Goal: Information Seeking & Learning: Learn about a topic

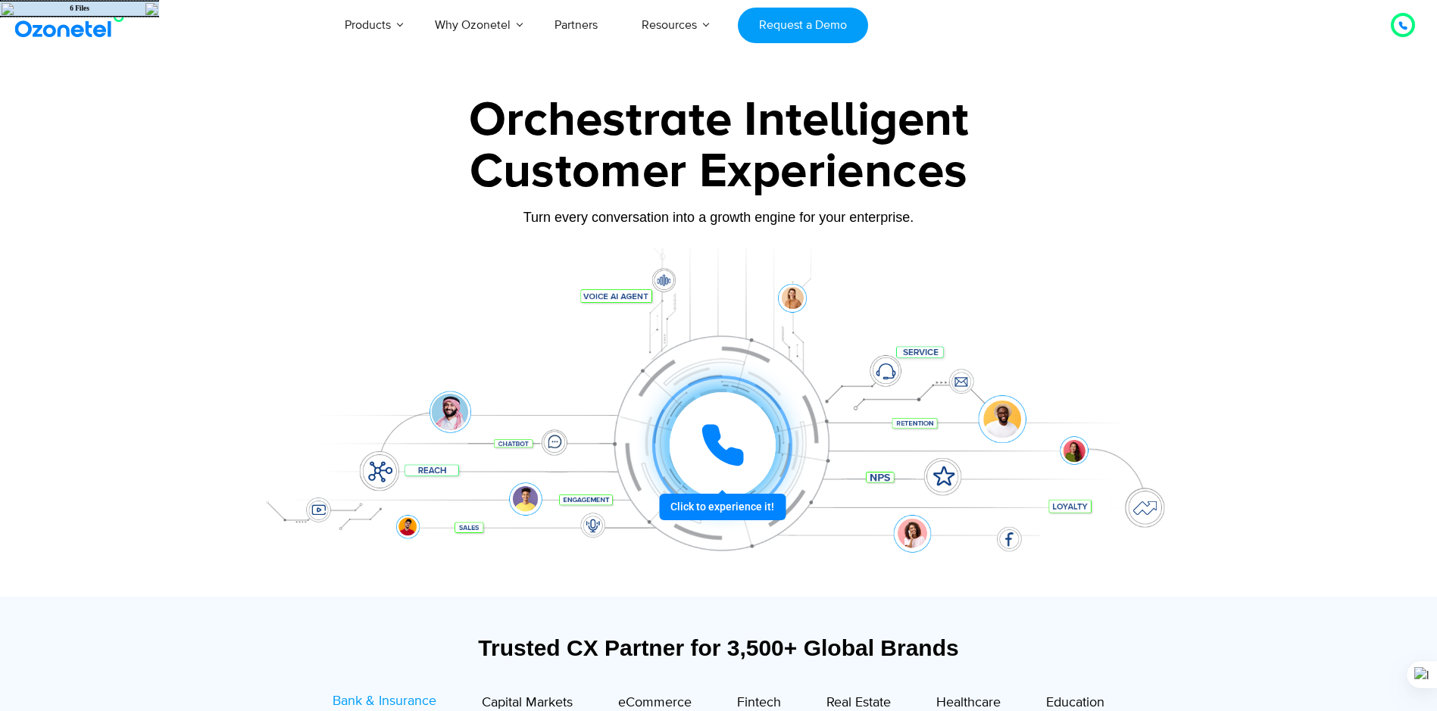
click at [149, 9] on img at bounding box center [151, 9] width 12 height 12
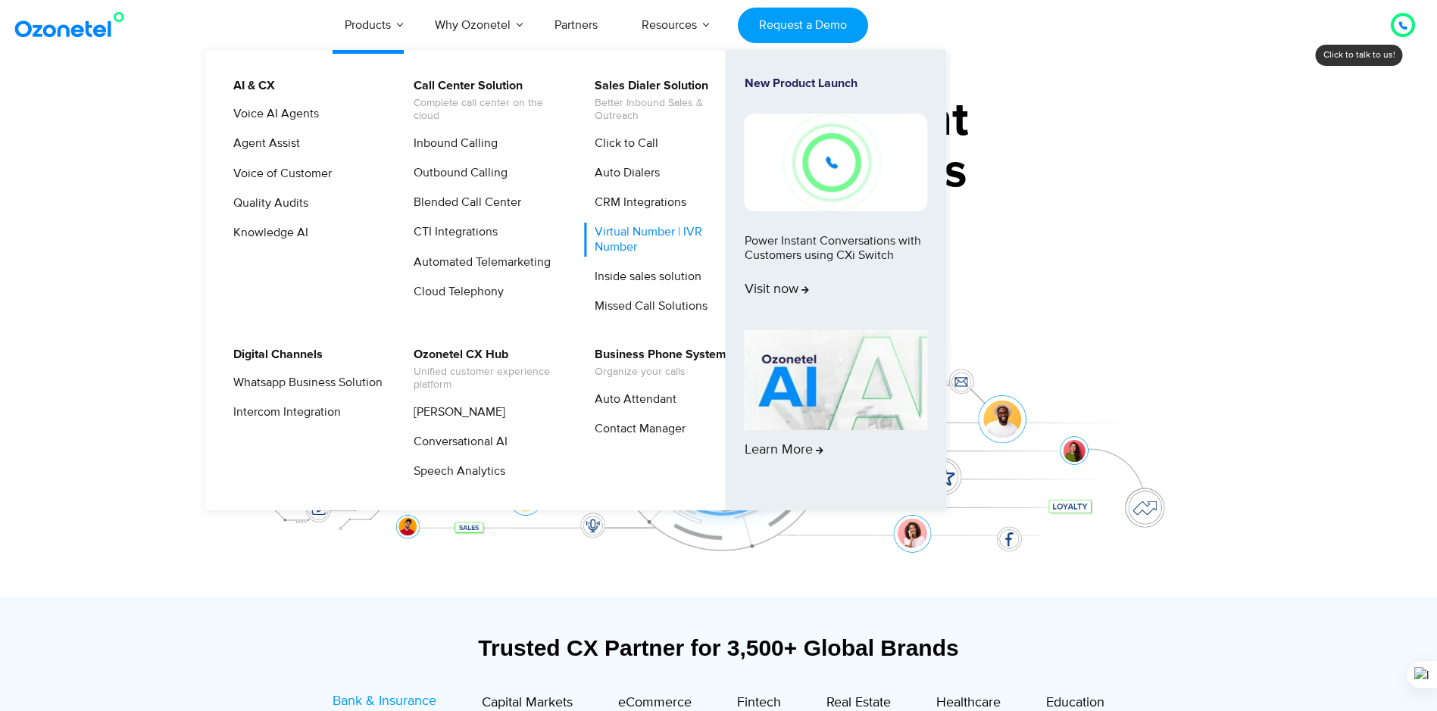
click at [621, 233] on link "Virtual Number | IVR Number" at bounding box center [665, 239] width 161 height 33
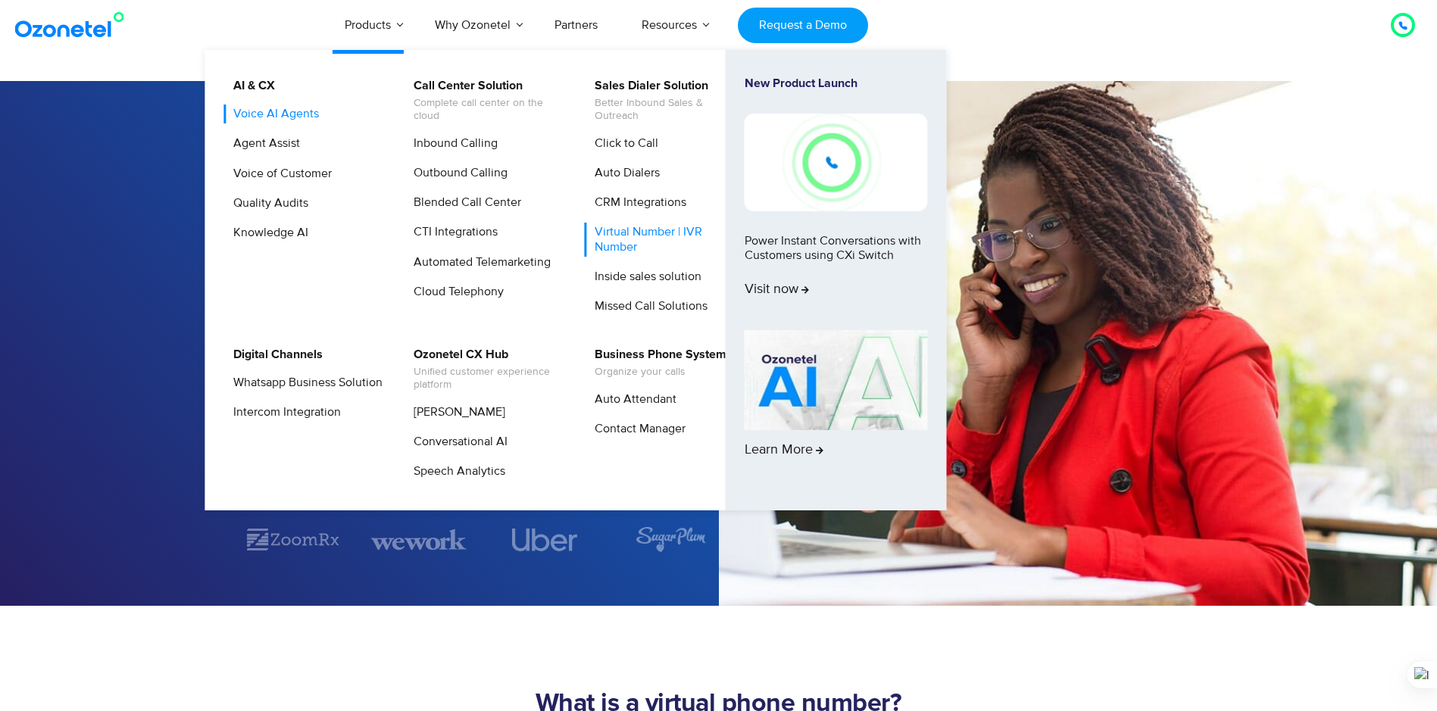
click at [281, 120] on link "Voice AI Agents" at bounding box center [272, 114] width 98 height 19
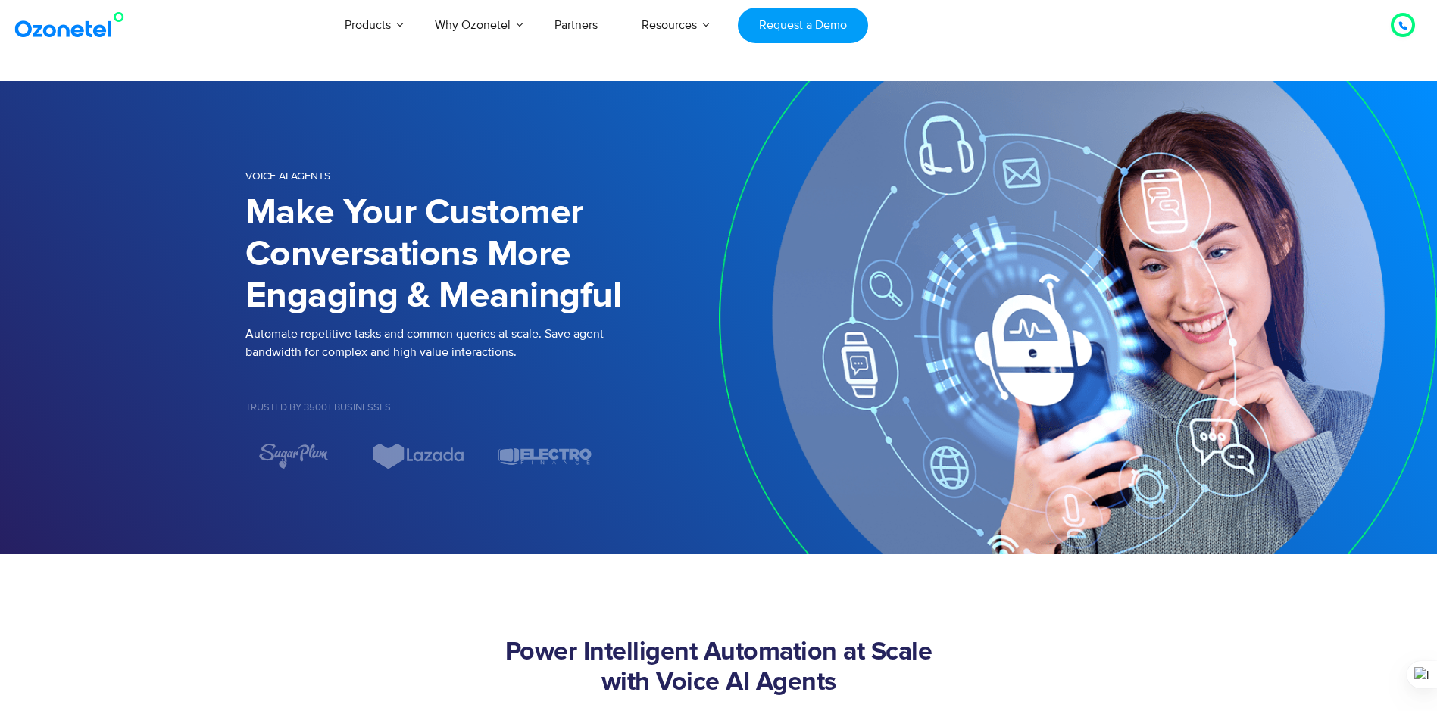
click at [1403, 24] on icon at bounding box center [1402, 25] width 9 height 9
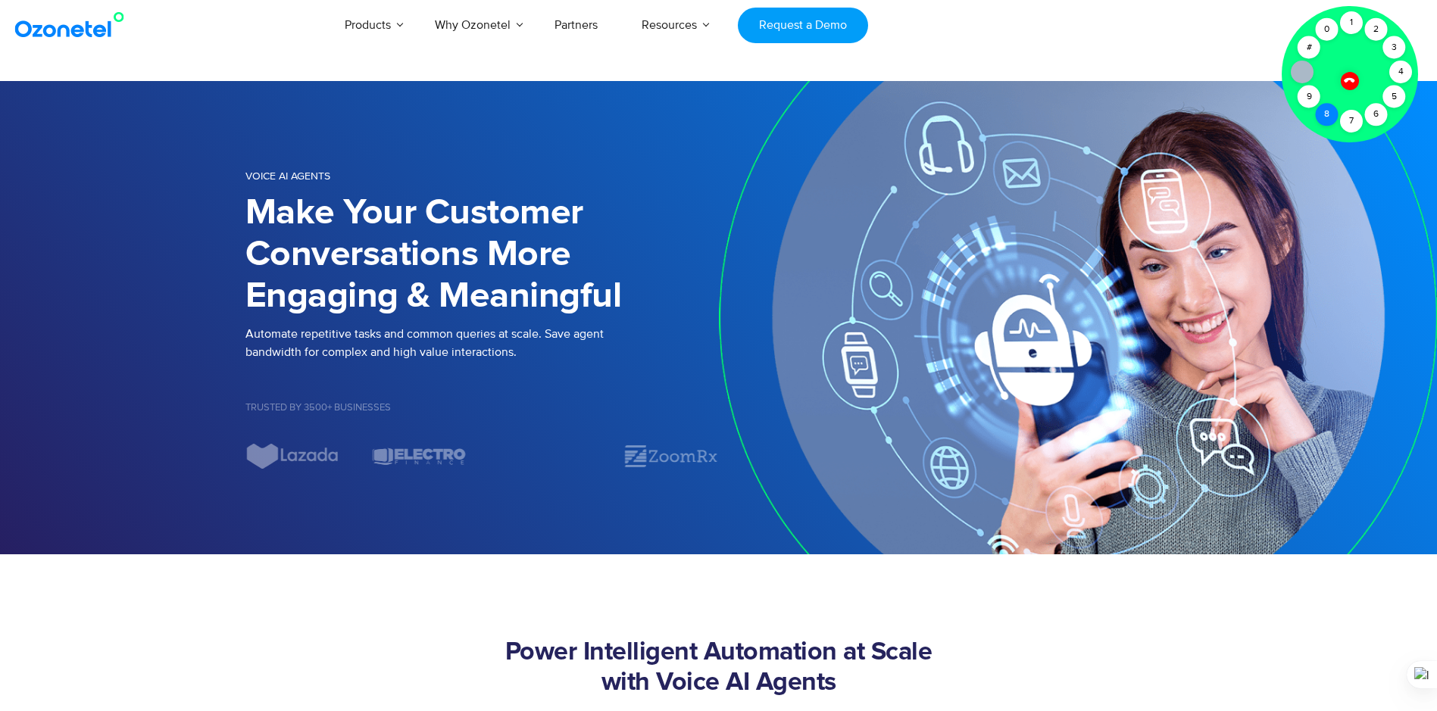
click at [1326, 113] on div "8" at bounding box center [1327, 114] width 23 height 23
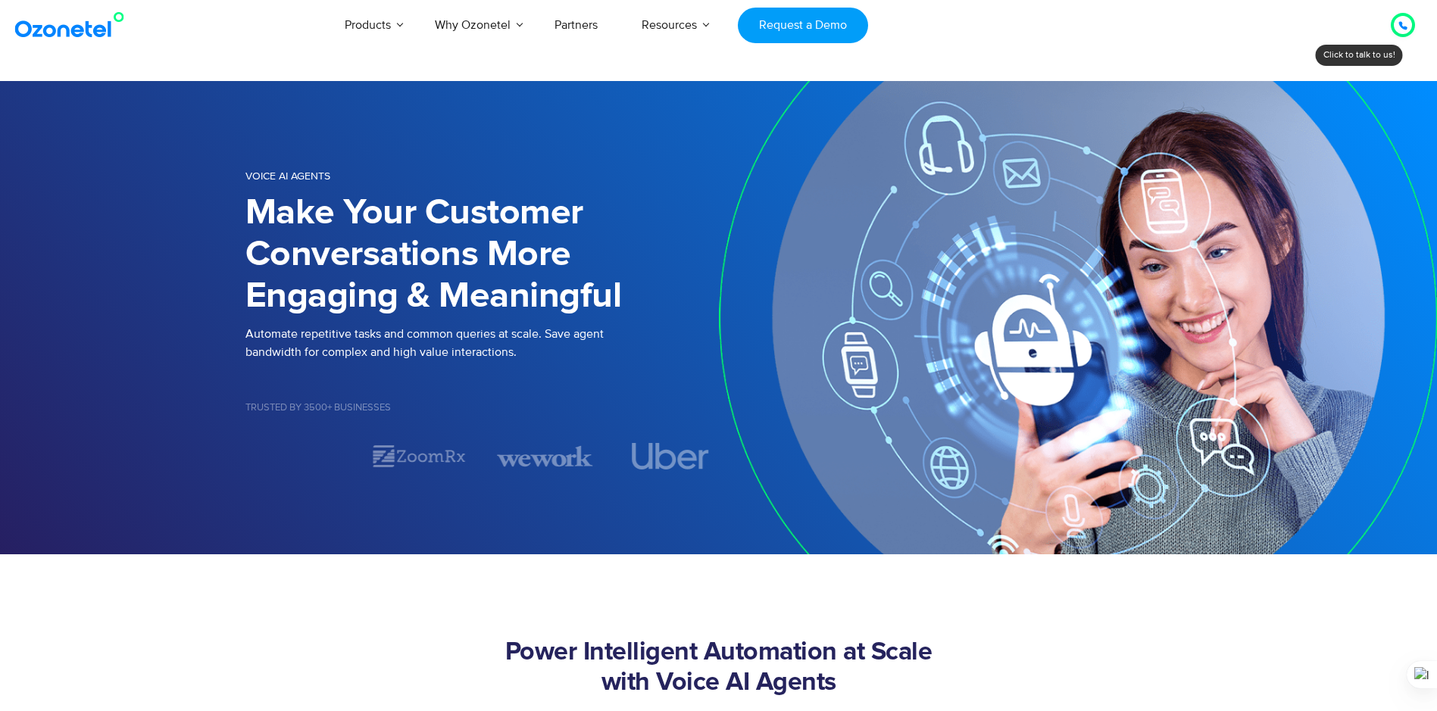
click at [1400, 28] on icon at bounding box center [1402, 25] width 9 height 9
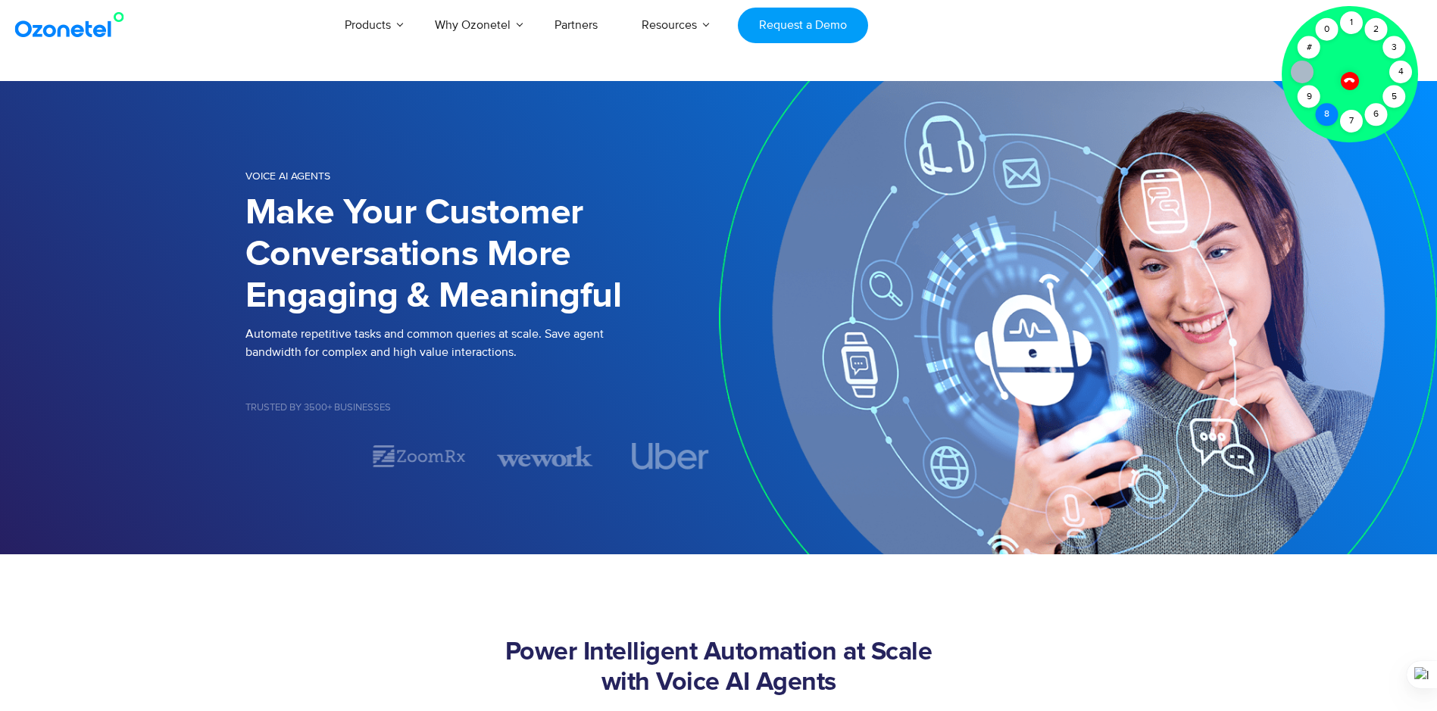
click at [1316, 115] on div "8" at bounding box center [1327, 114] width 23 height 23
click at [1371, 26] on div "2" at bounding box center [1376, 29] width 23 height 23
click at [1324, 31] on div "0" at bounding box center [1327, 29] width 23 height 23
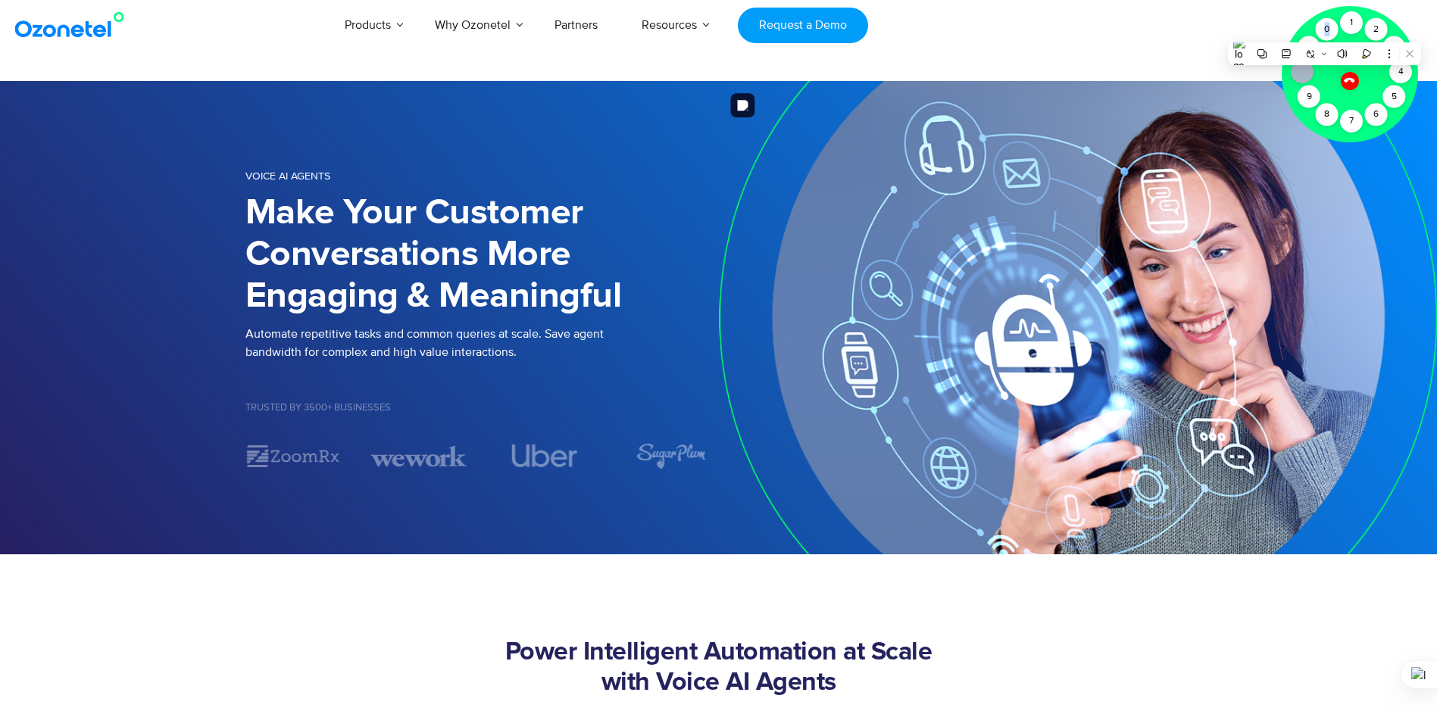
click at [844, 361] on img at bounding box center [1078, 317] width 719 height 473
click at [1351, 76] on icon at bounding box center [1349, 79] width 13 height 13
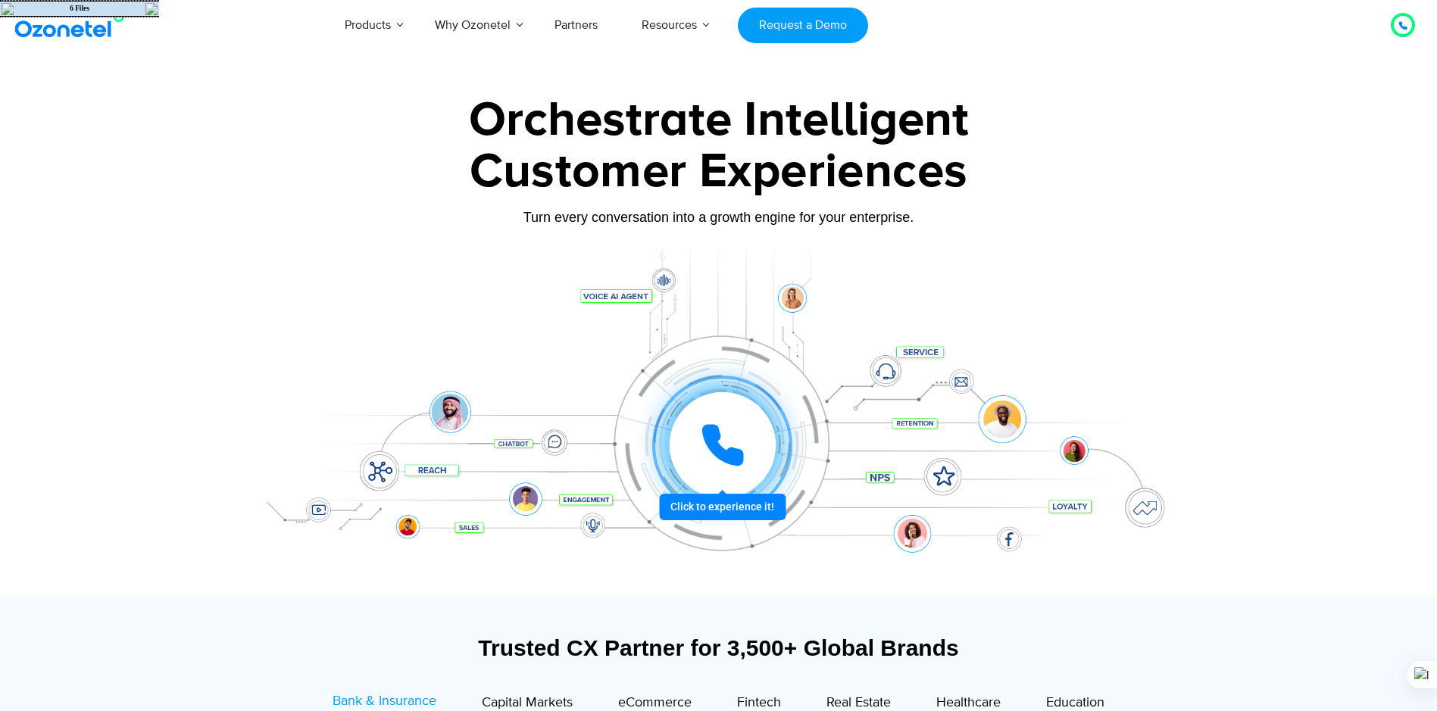
click at [126, 534] on div at bounding box center [718, 339] width 1437 height 516
click at [153, 11] on img at bounding box center [151, 9] width 12 height 12
